Goal: Information Seeking & Learning: Check status

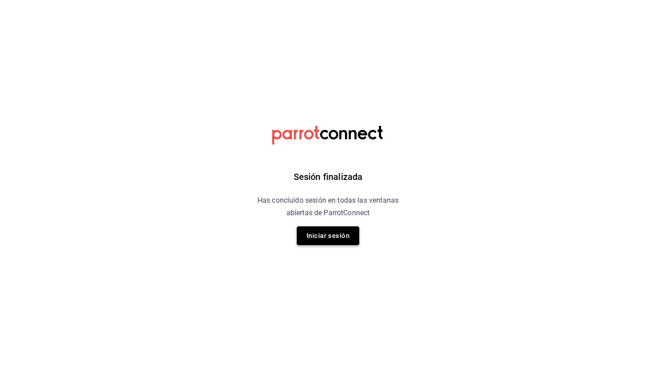
click at [339, 239] on button "Iniciar sesión" at bounding box center [328, 235] width 63 height 19
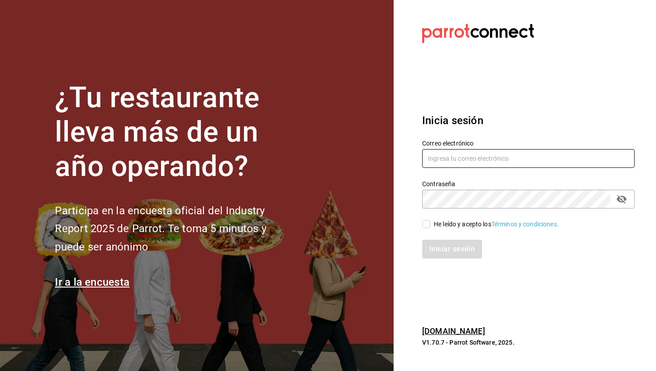
click at [452, 159] on input "text" at bounding box center [528, 158] width 213 height 19
type input "car0077@gmail.com"
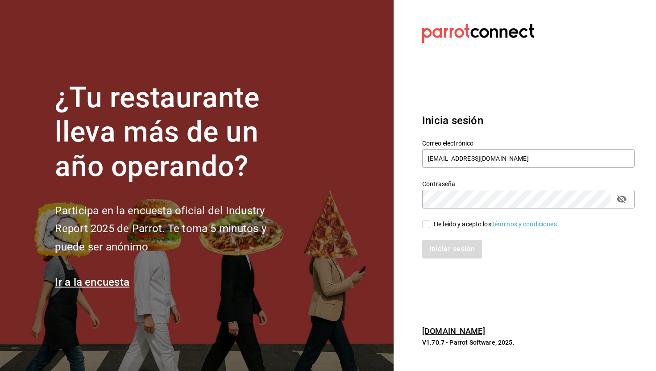
click at [429, 222] on input "He leído y acepto los Términos y condiciones." at bounding box center [426, 224] width 8 height 8
checkbox input "true"
click at [623, 202] on icon "passwordField" at bounding box center [622, 199] width 10 height 8
click at [460, 245] on button "Iniciar sesión" at bounding box center [452, 249] width 61 height 19
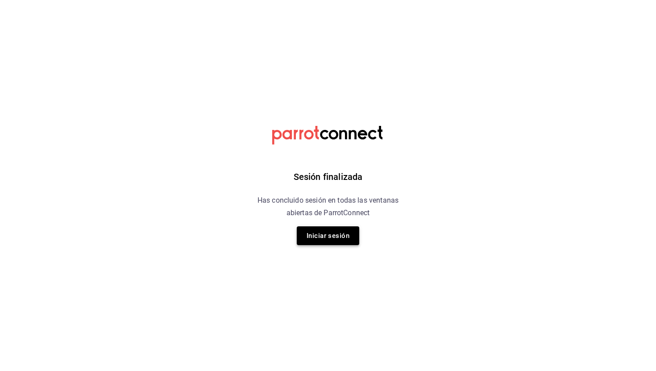
click at [340, 236] on button "Iniciar sesión" at bounding box center [328, 235] width 63 height 19
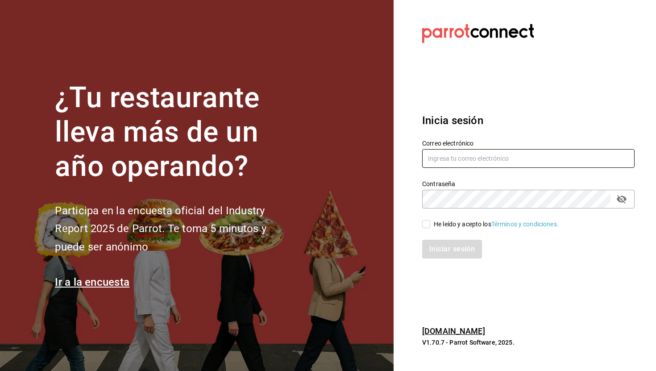
click at [449, 163] on input "text" at bounding box center [528, 158] width 213 height 19
type input "car0077@gmail.com"
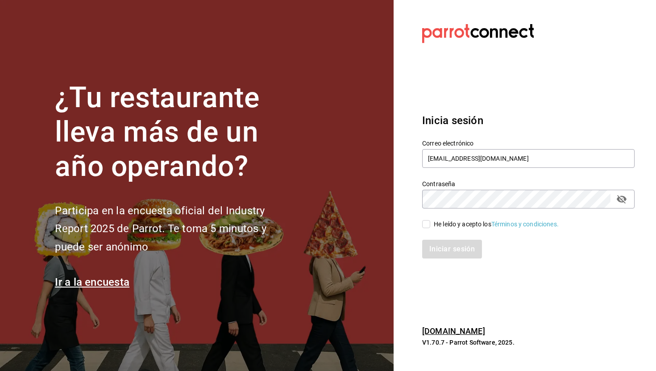
click at [432, 227] on span "He leído y acepto los Términos y condiciones." at bounding box center [494, 224] width 129 height 9
click at [430, 227] on input "He leído y acepto los Términos y condiciones." at bounding box center [426, 224] width 8 height 8
checkbox input "true"
click at [448, 244] on button "Iniciar sesión" at bounding box center [452, 249] width 61 height 19
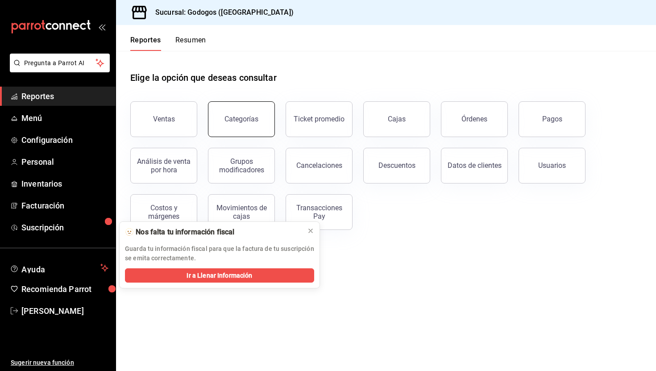
click at [247, 109] on button "Categorías" at bounding box center [241, 119] width 67 height 36
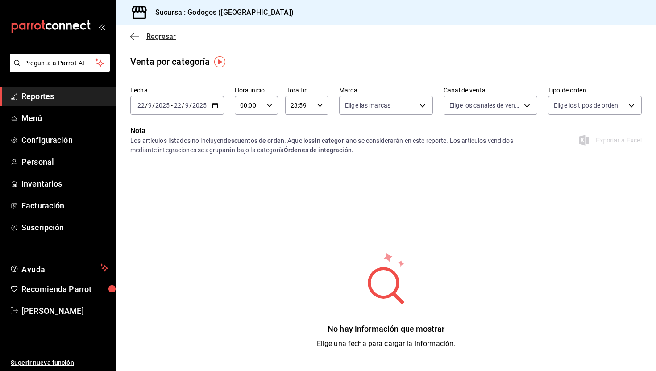
click at [158, 34] on span "Regresar" at bounding box center [160, 36] width 29 height 8
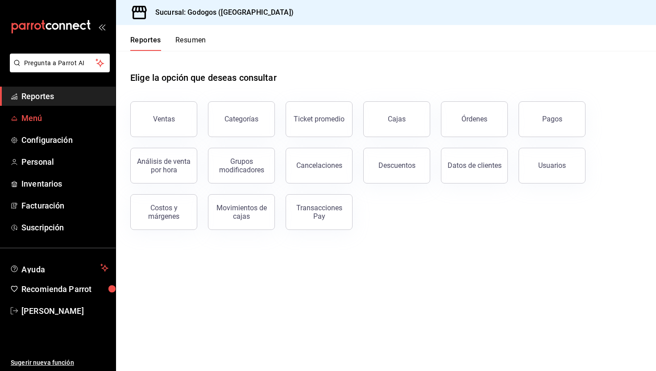
click at [50, 115] on span "Menú" at bounding box center [64, 118] width 87 height 12
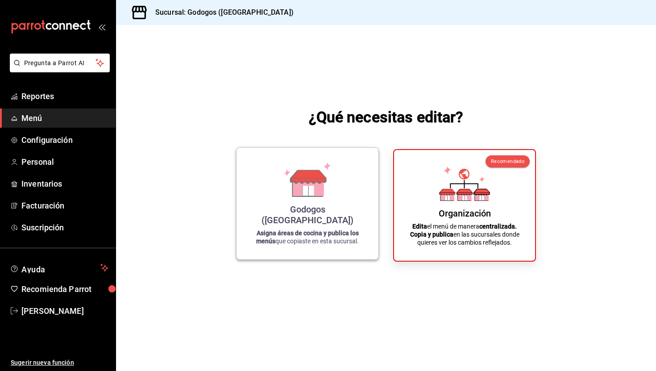
click at [258, 207] on div "Godogos ([GEOGRAPHIC_DATA]) Asigna áreas de cocina y publica los menús que copi…" at bounding box center [307, 203] width 121 height 97
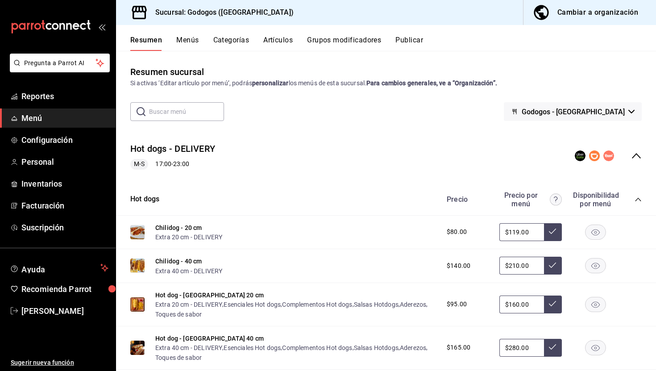
click at [234, 40] on button "Categorías" at bounding box center [231, 43] width 36 height 15
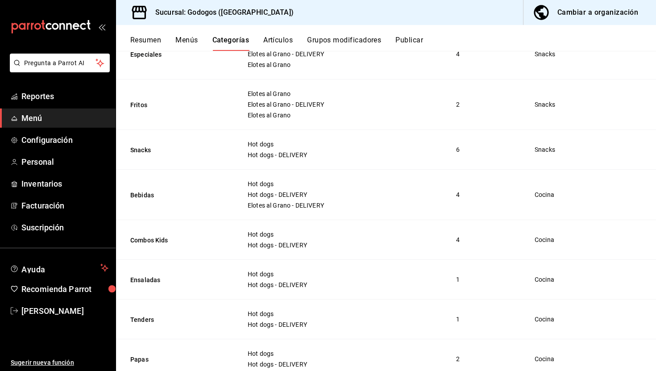
scroll to position [247, 0]
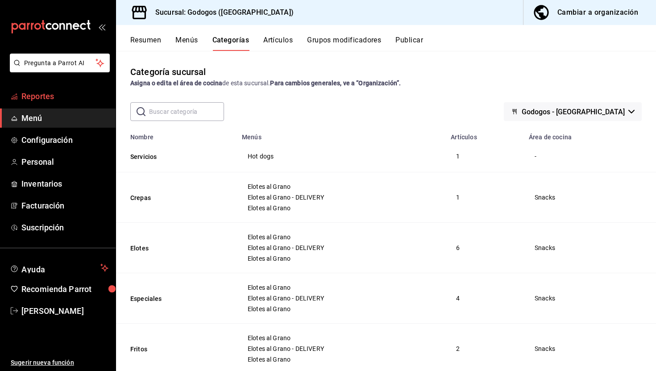
click at [46, 104] on link "Reportes" at bounding box center [58, 96] width 116 height 19
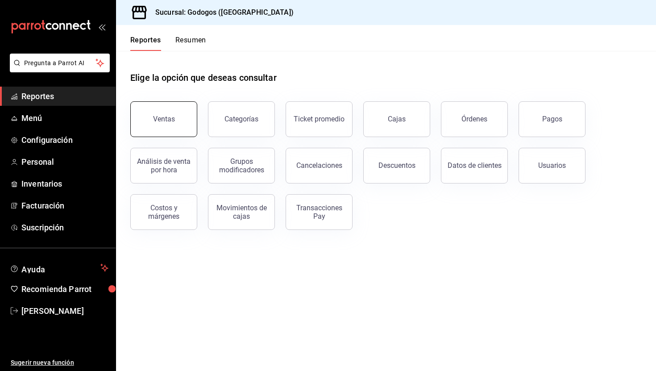
click at [196, 117] on div "Ventas" at bounding box center [159, 114] width 78 height 46
click at [170, 115] on div "Ventas" at bounding box center [164, 119] width 22 height 8
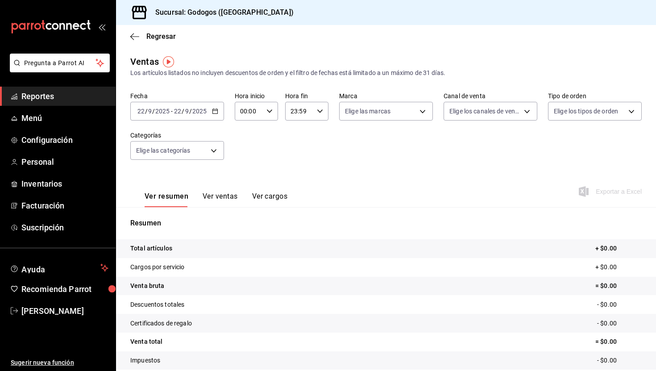
click at [218, 113] on div "[DATE] [DATE] - [DATE] [DATE]" at bounding box center [177, 111] width 94 height 19
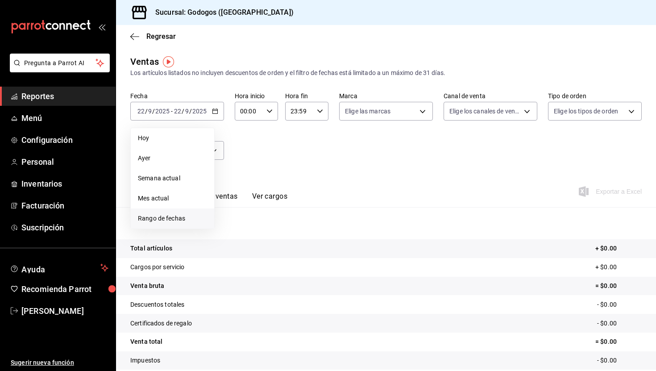
click at [181, 212] on li "Rango de fechas" at bounding box center [173, 219] width 84 height 20
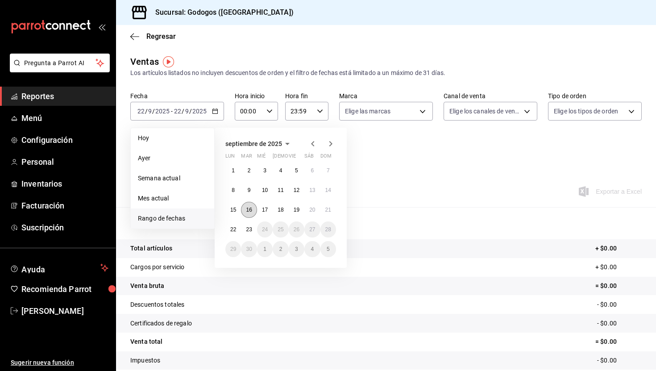
click at [252, 214] on button "16" at bounding box center [249, 210] width 16 height 16
click at [238, 232] on button "22" at bounding box center [234, 229] width 16 height 16
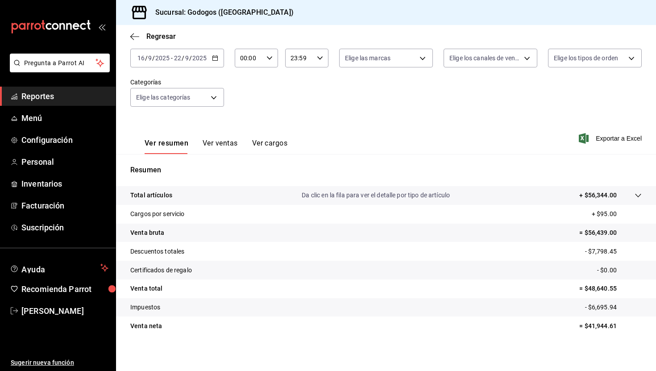
scroll to position [57, 0]
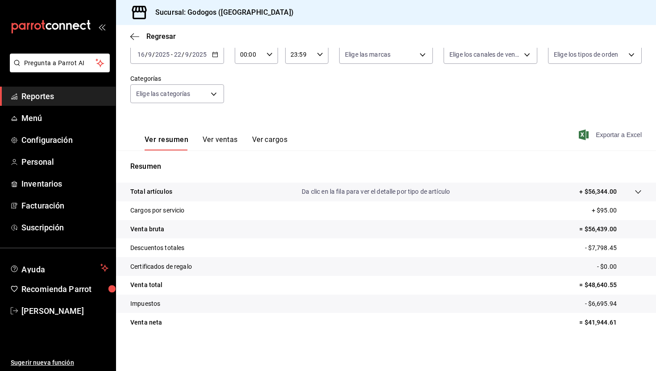
click at [616, 133] on span "Exportar a Excel" at bounding box center [611, 135] width 61 height 11
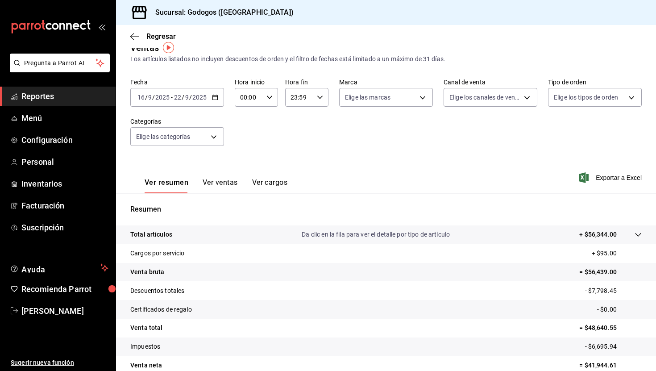
scroll to position [13, 0]
click at [190, 143] on body "Pregunta a Parrot AI Reportes Menú Configuración Personal Inventarios Facturaci…" at bounding box center [328, 185] width 656 height 371
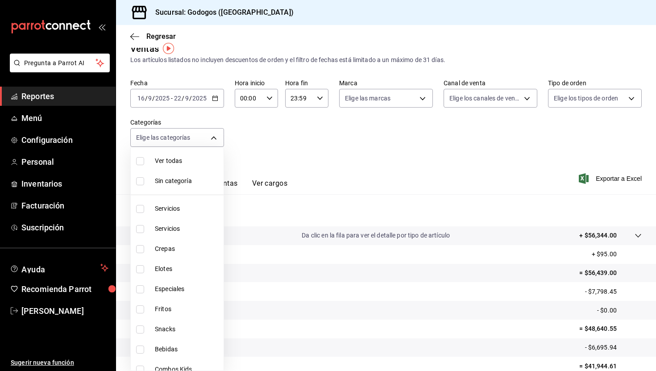
click at [288, 128] on div at bounding box center [328, 185] width 656 height 371
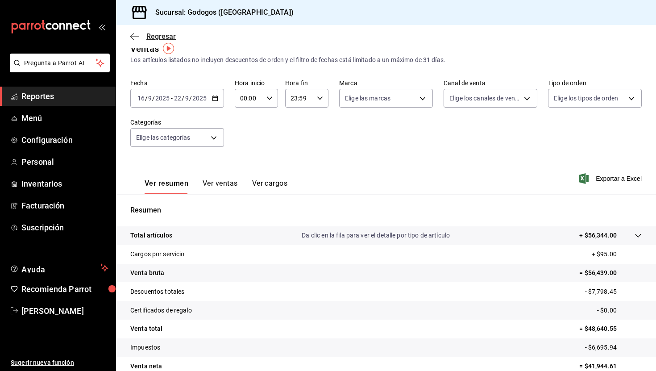
click at [139, 36] on icon "button" at bounding box center [134, 36] width 9 height 0
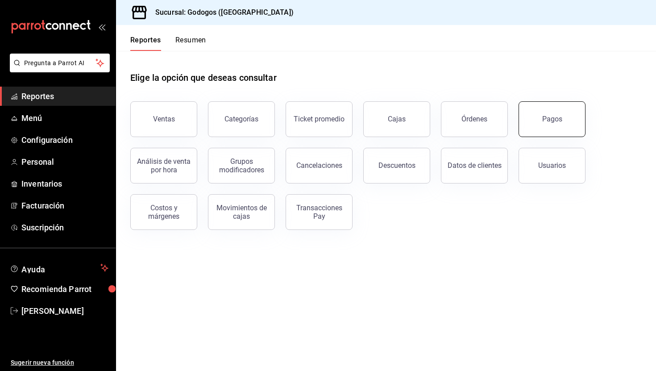
click at [539, 125] on button "Pagos" at bounding box center [552, 119] width 67 height 36
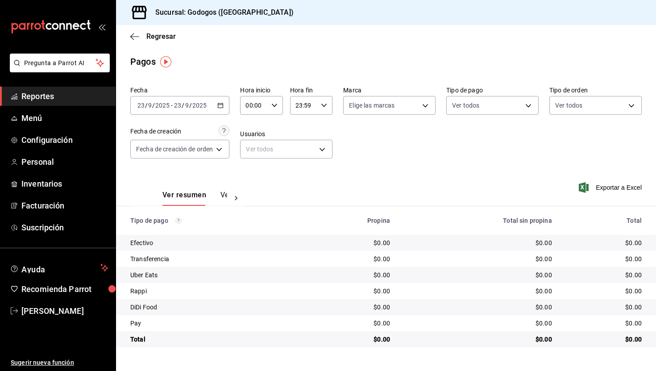
scroll to position [0, 26]
click at [214, 198] on button "Ver pagos" at bounding box center [210, 198] width 33 height 15
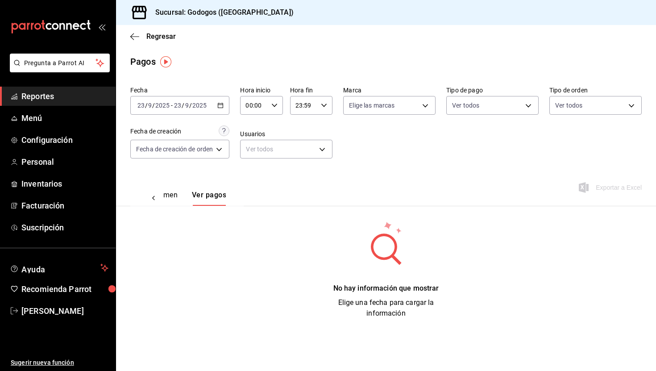
click at [221, 109] on div "[DATE] [DATE] - [DATE] [DATE]" at bounding box center [179, 105] width 99 height 19
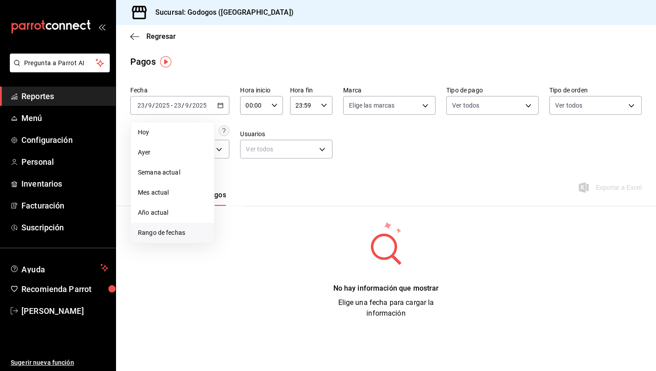
click at [168, 228] on span "Rango de fechas" at bounding box center [172, 232] width 69 height 9
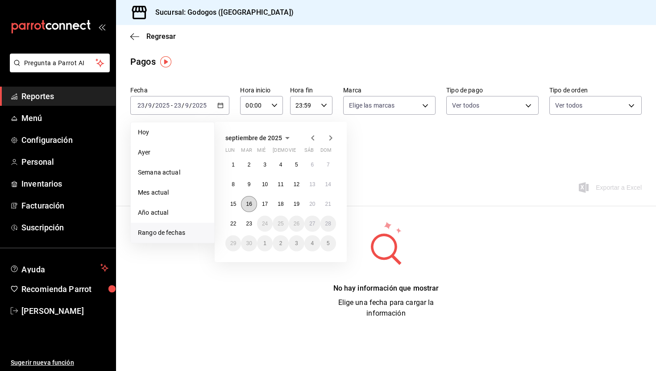
click at [249, 206] on abbr "16" at bounding box center [249, 204] width 6 height 6
click at [311, 205] on abbr "20" at bounding box center [312, 204] width 6 height 6
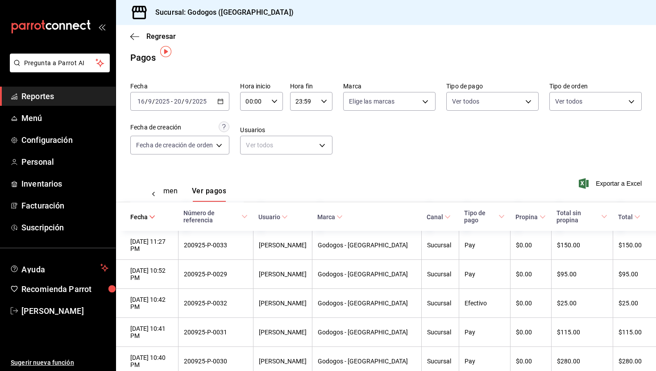
scroll to position [3, 0]
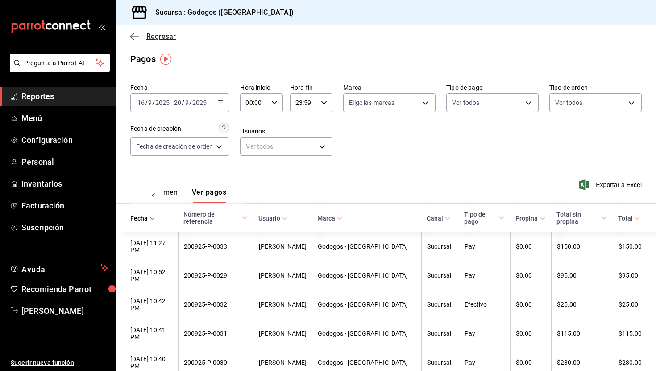
click at [160, 37] on span "Regresar" at bounding box center [160, 36] width 29 height 8
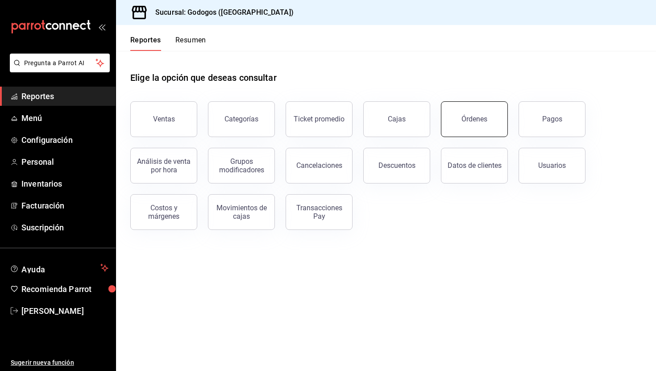
click at [487, 131] on button "Órdenes" at bounding box center [474, 119] width 67 height 36
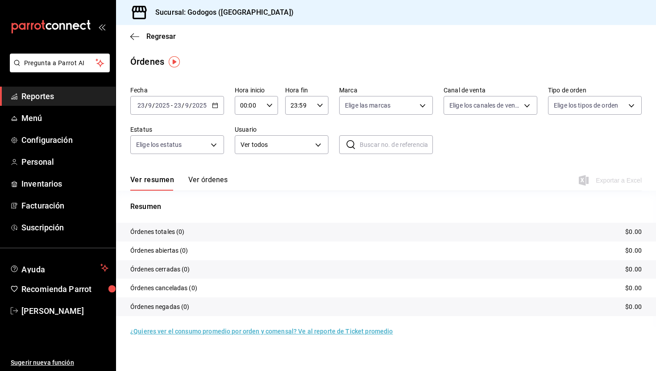
click at [213, 185] on button "Ver órdenes" at bounding box center [207, 182] width 39 height 15
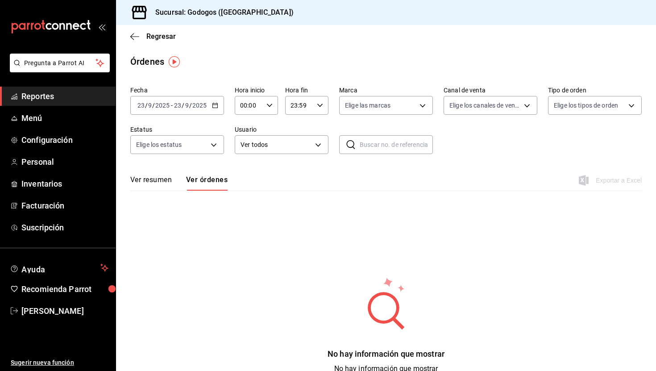
click at [221, 109] on div "[DATE] [DATE] - [DATE] [DATE]" at bounding box center [177, 105] width 94 height 19
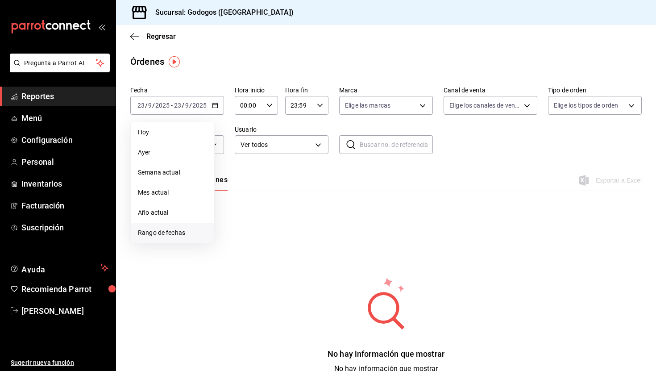
click at [180, 229] on span "Rango de fechas" at bounding box center [172, 232] width 69 height 9
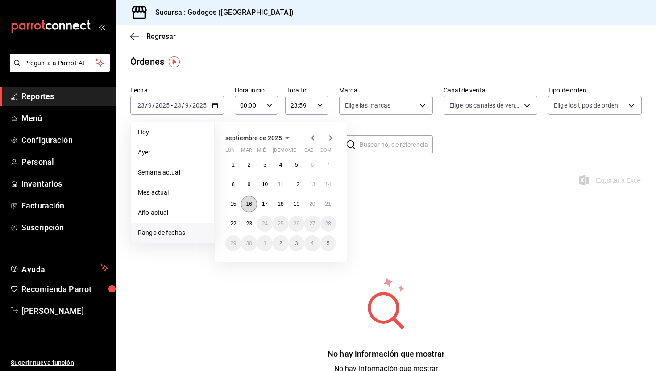
click at [254, 204] on button "16" at bounding box center [249, 204] width 16 height 16
click at [310, 209] on button "20" at bounding box center [313, 204] width 16 height 16
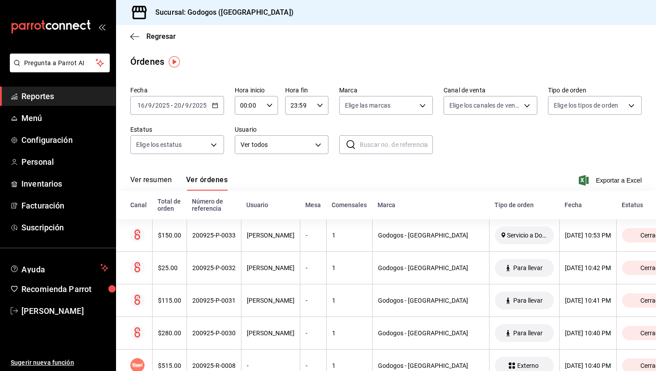
click at [165, 32] on div "Regresar" at bounding box center [386, 36] width 540 height 23
click at [163, 35] on span "Regresar" at bounding box center [160, 36] width 29 height 8
